Goal: Go to known website: Access a specific website the user already knows

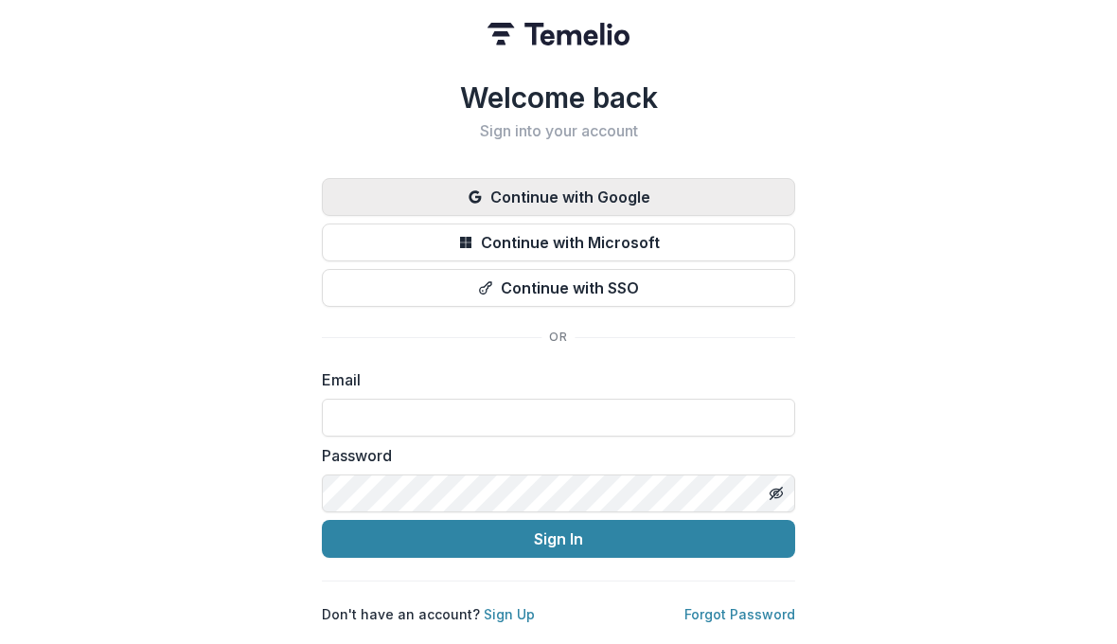
click at [561, 195] on button "Continue with Google" at bounding box center [558, 197] width 473 height 38
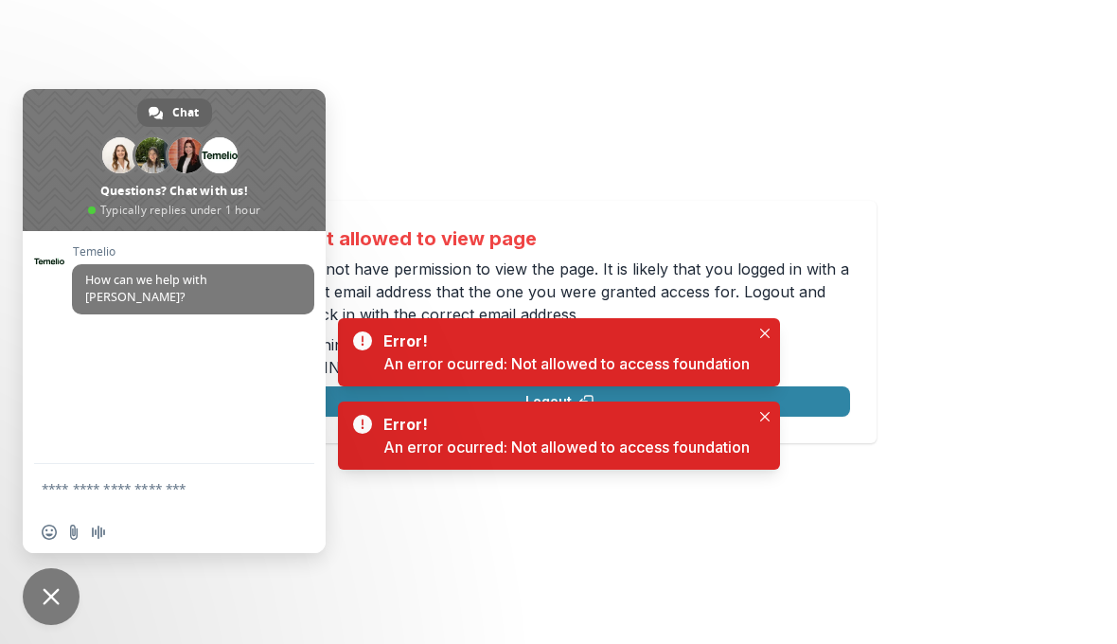
click at [139, 47] on div "Not allowed to view page You do not have permission to view the page. It is lik…" at bounding box center [558, 322] width 1117 height 644
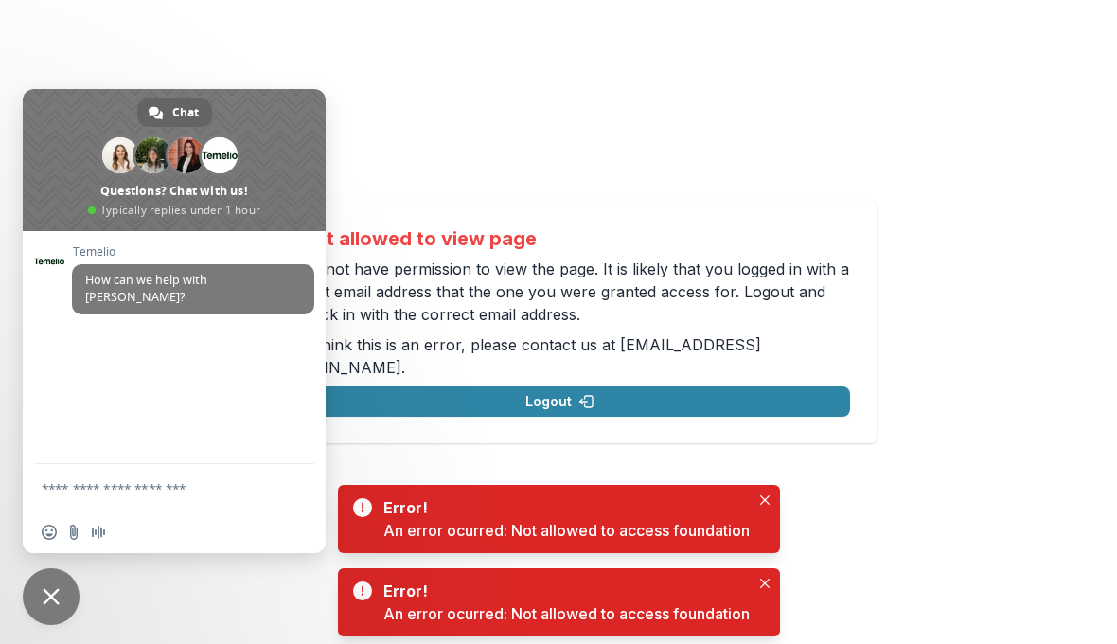
click at [503, 103] on div "Not allowed to view page You do not have permission to view the page. It is lik…" at bounding box center [558, 322] width 1117 height 644
